Goal: Transaction & Acquisition: Obtain resource

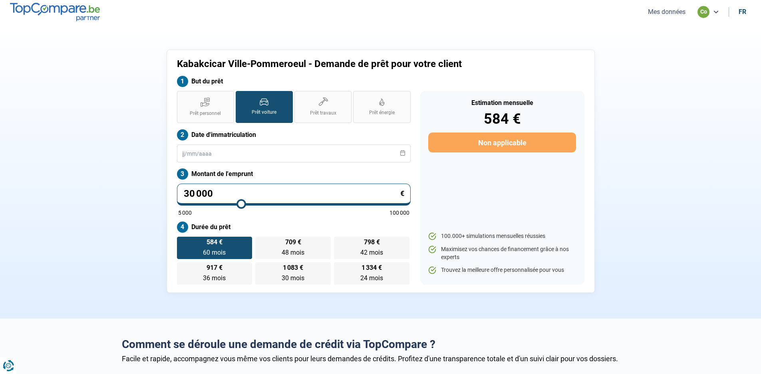
click at [674, 12] on button "Mes données" at bounding box center [666, 12] width 42 height 8
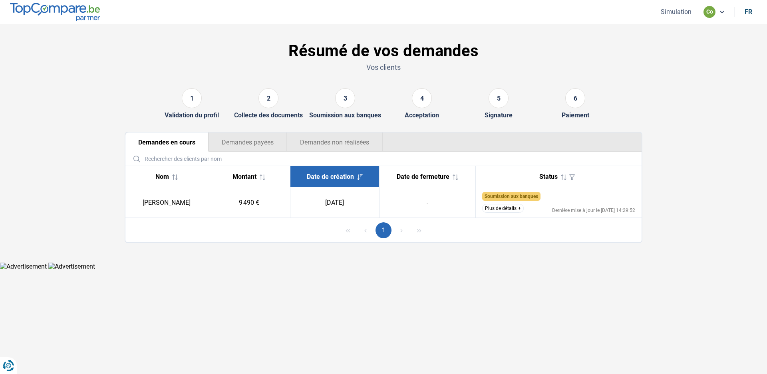
click at [516, 208] on button "Plus de détails" at bounding box center [503, 208] width 42 height 9
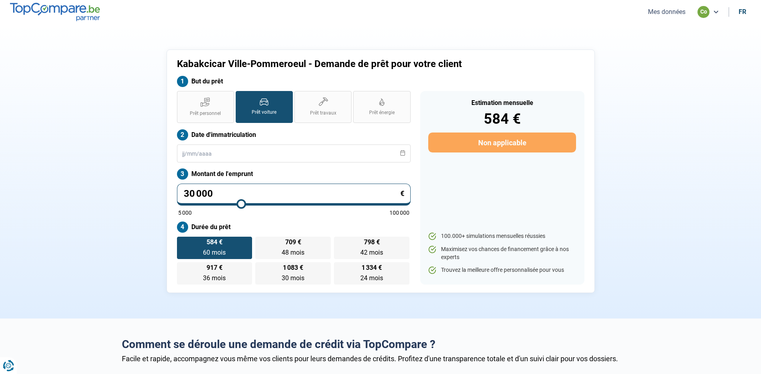
click at [717, 13] on icon at bounding box center [715, 12] width 6 height 6
click at [658, 13] on button "Mes données" at bounding box center [666, 12] width 42 height 8
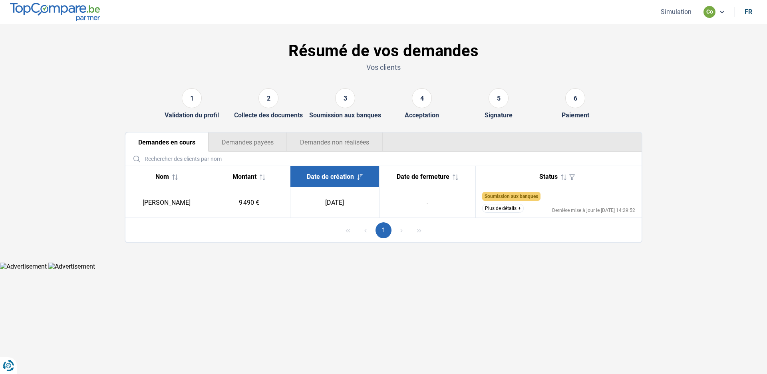
click at [518, 209] on button "Plus de détails" at bounding box center [503, 208] width 42 height 9
